Goal: Register for event/course

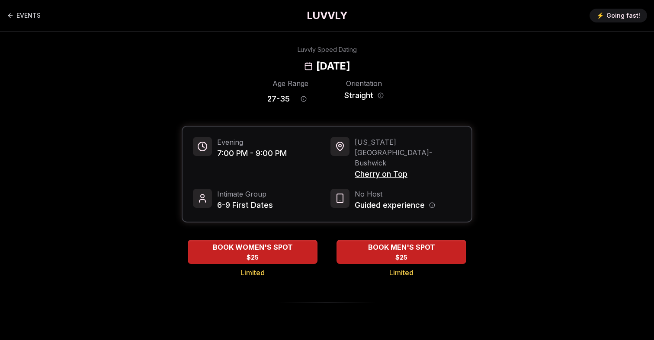
drag, startPoint x: 260, startPoint y: 64, endPoint x: 413, endPoint y: 67, distance: 153.1
click at [413, 67] on div "Luvvly Speed Dating [DATE]" at bounding box center [327, 59] width 592 height 28
copy h2 "[DATE]"
drag, startPoint x: 409, startPoint y: 153, endPoint x: 353, endPoint y: 155, distance: 55.4
click at [353, 155] on div "New York City - Bushwick Cherry on Top" at bounding box center [395, 158] width 131 height 43
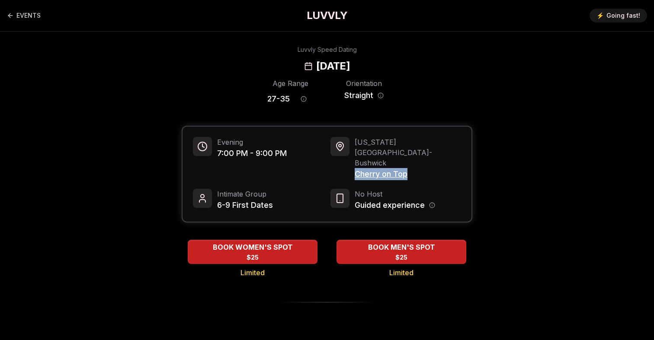
copy span "Cherry on Top"
drag, startPoint x: 290, startPoint y: 98, endPoint x: 259, endPoint y: 98, distance: 30.7
click at [259, 98] on div "Age Range 27 - 35 Orientation Straight" at bounding box center [327, 93] width 291 height 30
copy span "27 - 35"
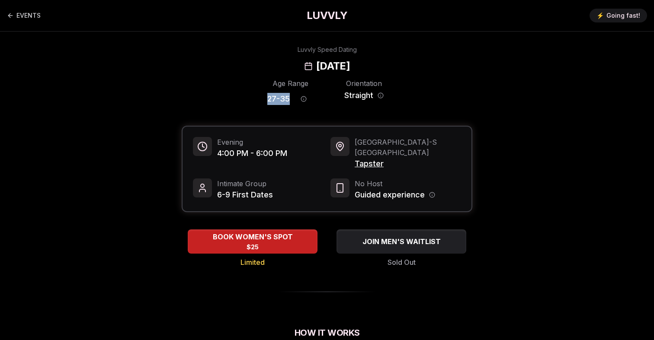
drag, startPoint x: 289, startPoint y: 99, endPoint x: 253, endPoint y: 99, distance: 36.3
click at [253, 99] on div "Age Range 27 - 35 Orientation Straight" at bounding box center [327, 93] width 291 height 30
copy span "27 - 35"
drag, startPoint x: 400, startPoint y: 66, endPoint x: 269, endPoint y: 67, distance: 131.0
click at [269, 67] on div "Luvvly Speed Dating Sunday, September 21st" at bounding box center [327, 59] width 592 height 28
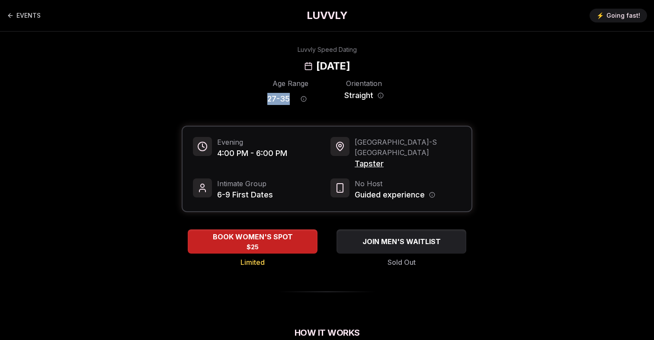
copy h2 "Sunday, September 21st"
drag, startPoint x: 387, startPoint y: 152, endPoint x: 352, endPoint y: 154, distance: 35.1
click at [352, 154] on div "Seattle - S Lake Union Tapster" at bounding box center [395, 153] width 131 height 33
copy span "Tapster"
drag, startPoint x: 267, startPoint y: 63, endPoint x: 413, endPoint y: 67, distance: 145.8
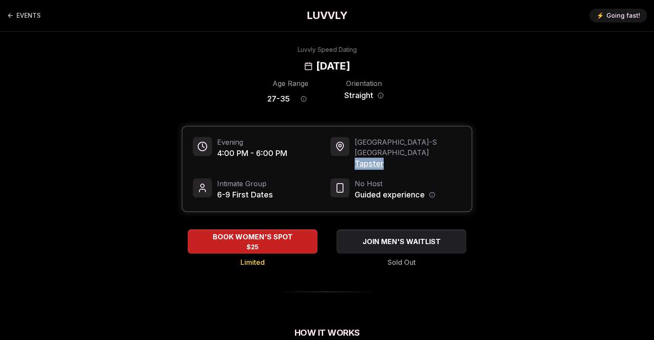
click at [413, 67] on div "Luvvly Speed Dating Sunday, September 21st" at bounding box center [327, 59] width 592 height 28
copy h2 "Sunday, September 21st"
drag, startPoint x: 218, startPoint y: 155, endPoint x: 247, endPoint y: 154, distance: 29.4
click at [247, 154] on span "4:00 PM - 6:00 PM" at bounding box center [252, 153] width 70 height 12
copy span "4:00 PM"
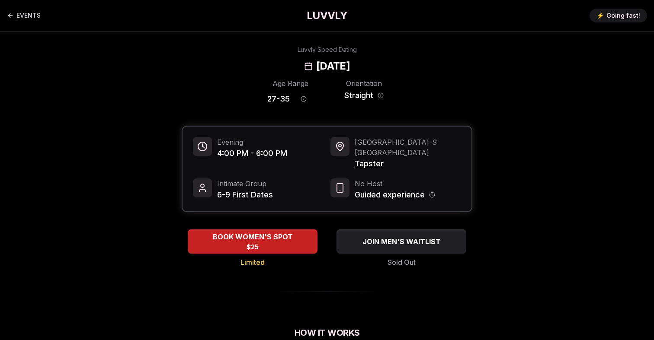
click at [365, 158] on span "Tapster" at bounding box center [408, 164] width 106 height 12
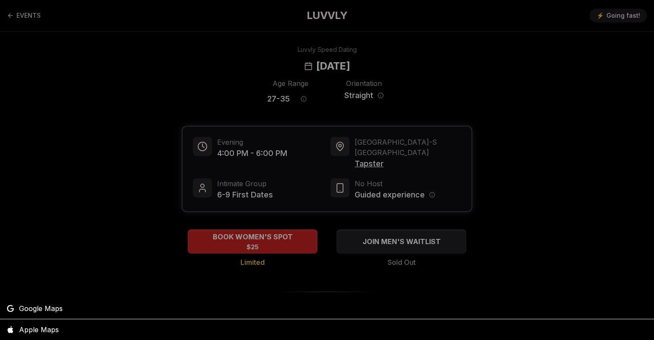
click at [365, 156] on div at bounding box center [327, 170] width 654 height 340
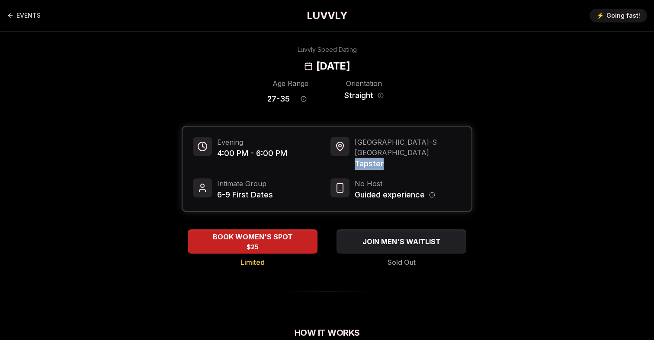
drag, startPoint x: 385, startPoint y: 153, endPoint x: 353, endPoint y: 153, distance: 32.0
click at [353, 153] on div "Seattle - S Lake Union Tapster" at bounding box center [395, 153] width 131 height 33
copy span "Tapster"
